Goal: Task Accomplishment & Management: Use online tool/utility

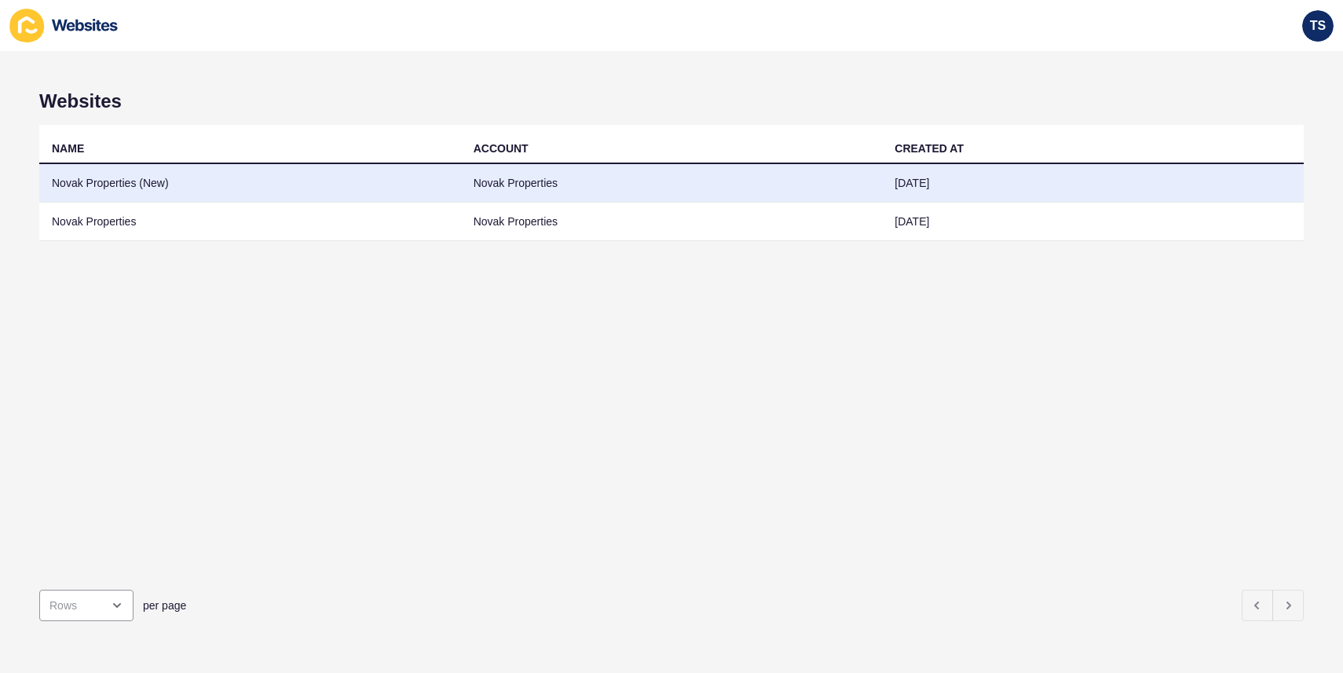
click at [515, 178] on td "Novak Properties" at bounding box center [672, 183] width 422 height 38
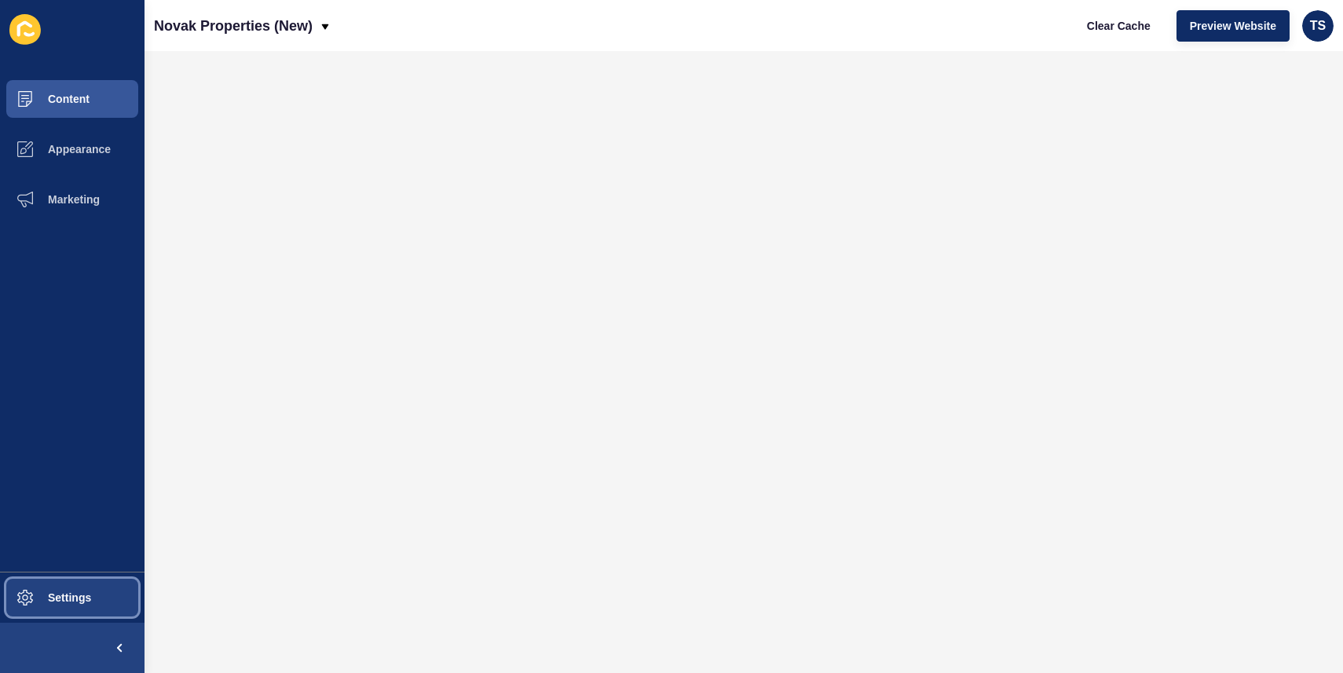
click at [64, 592] on span "Settings" at bounding box center [44, 598] width 93 height 13
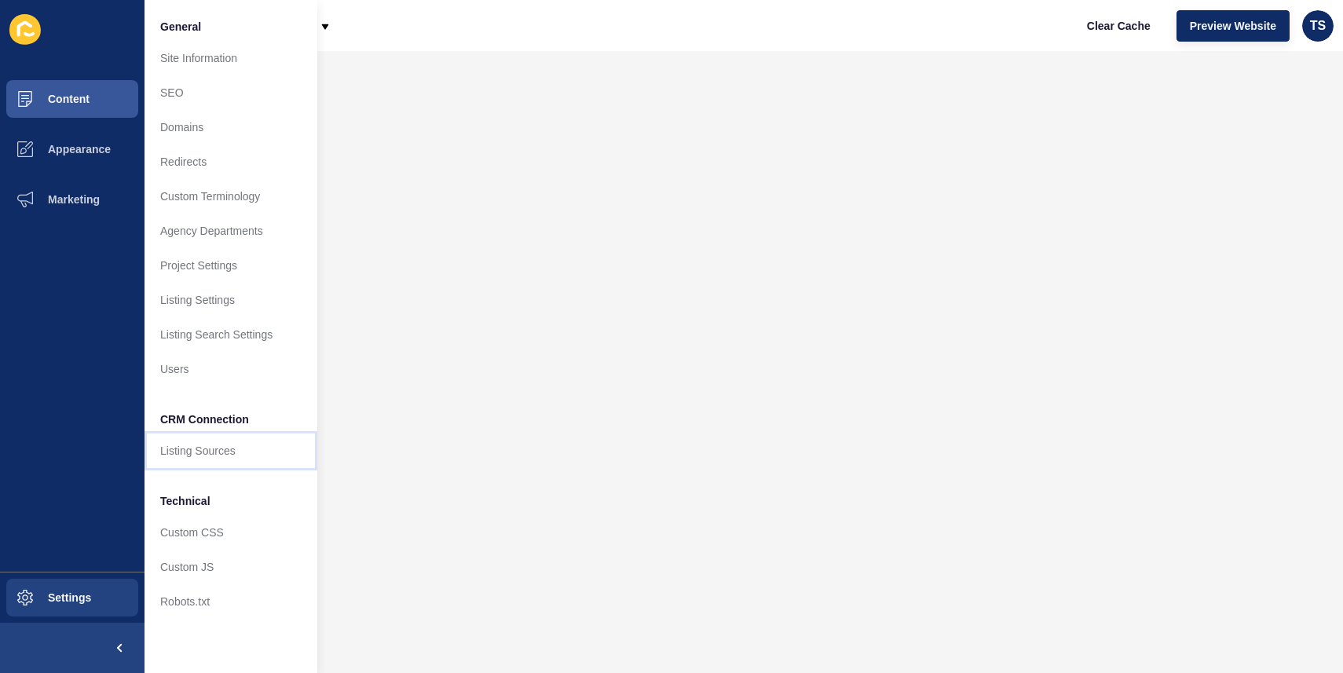
click at [214, 447] on link "Listing Sources" at bounding box center [231, 451] width 173 height 35
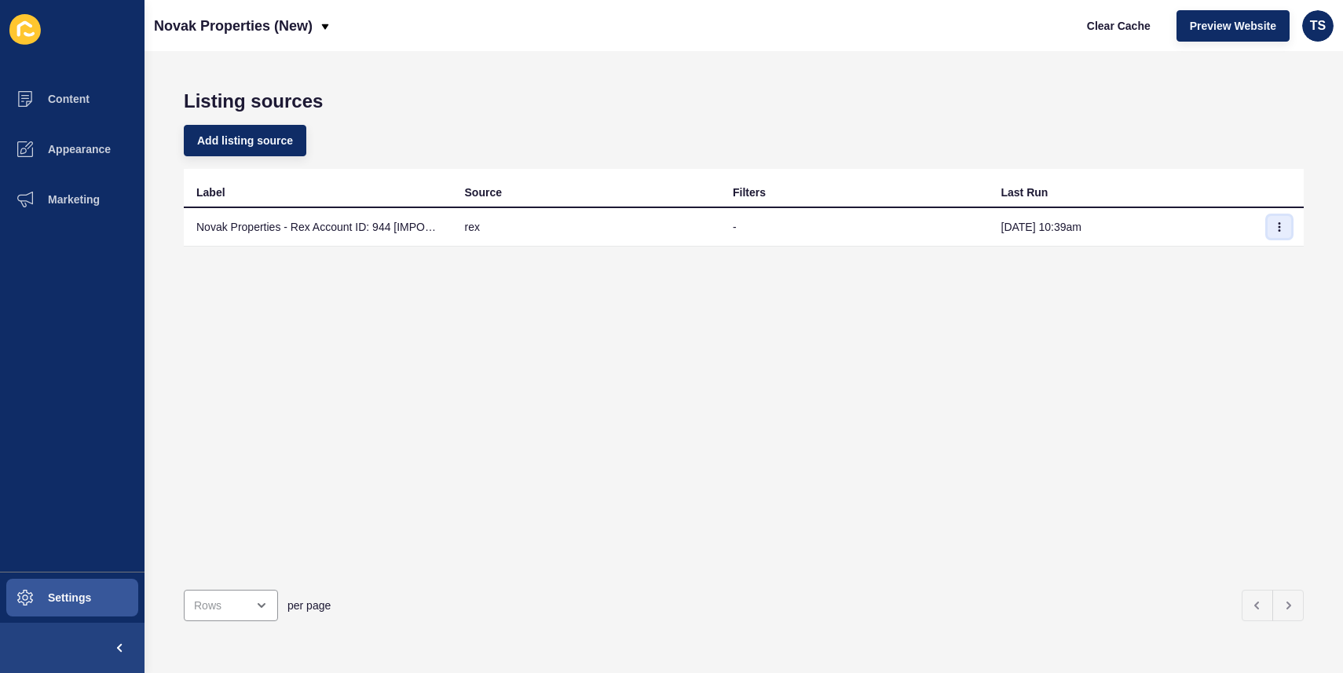
click at [1280, 229] on icon "button" at bounding box center [1279, 226] width 9 height 9
click at [1225, 259] on link "Sync now" at bounding box center [1236, 258] width 110 height 35
click at [1280, 226] on icon "button" at bounding box center [1280, 227] width 1 height 8
click at [1214, 260] on link "Sync now" at bounding box center [1236, 258] width 110 height 35
click at [1225, 268] on div "Label Source Filters Last Run Novak Properties - Rex Account ID: 944 [IMPORTED]…" at bounding box center [744, 373] width 1120 height 408
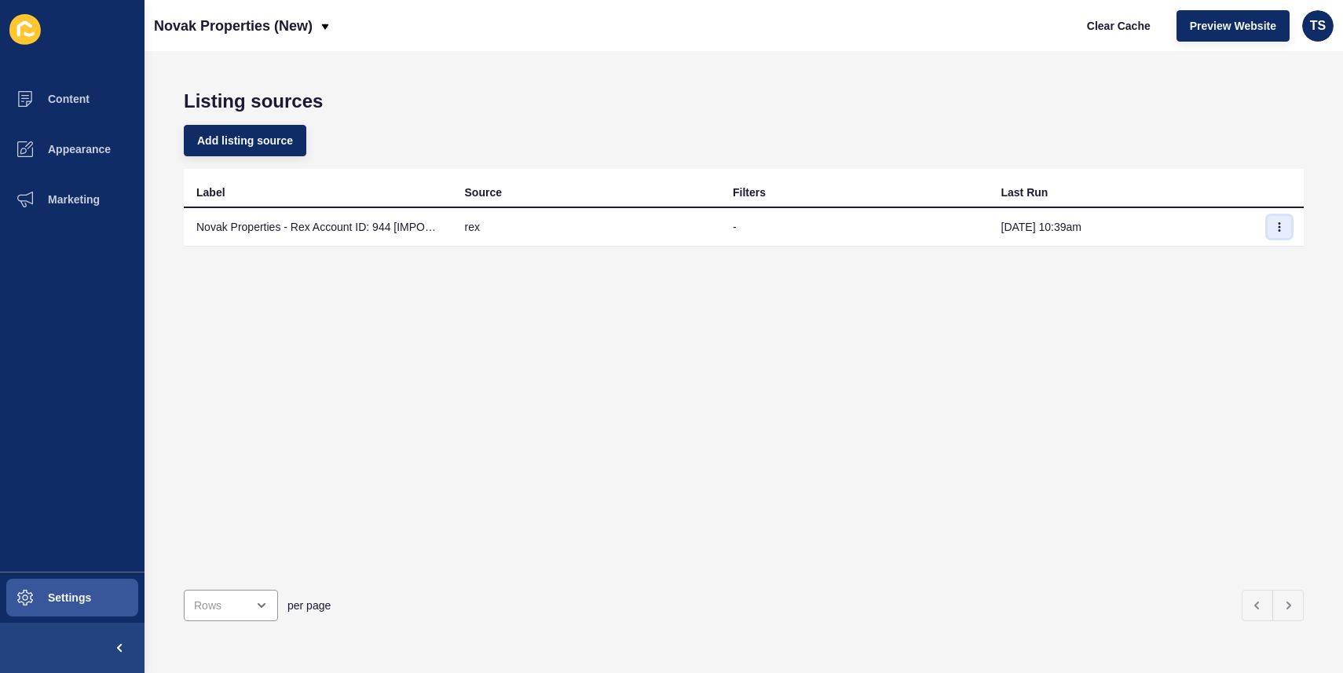
click at [1281, 228] on icon "button" at bounding box center [1279, 226] width 9 height 9
click at [1198, 262] on link "Sync now" at bounding box center [1236, 258] width 110 height 35
click at [1283, 226] on icon "button" at bounding box center [1279, 226] width 9 height 9
click at [1248, 258] on link "Sync now" at bounding box center [1236, 258] width 110 height 35
